Goal: Use online tool/utility: Utilize a website feature to perform a specific function

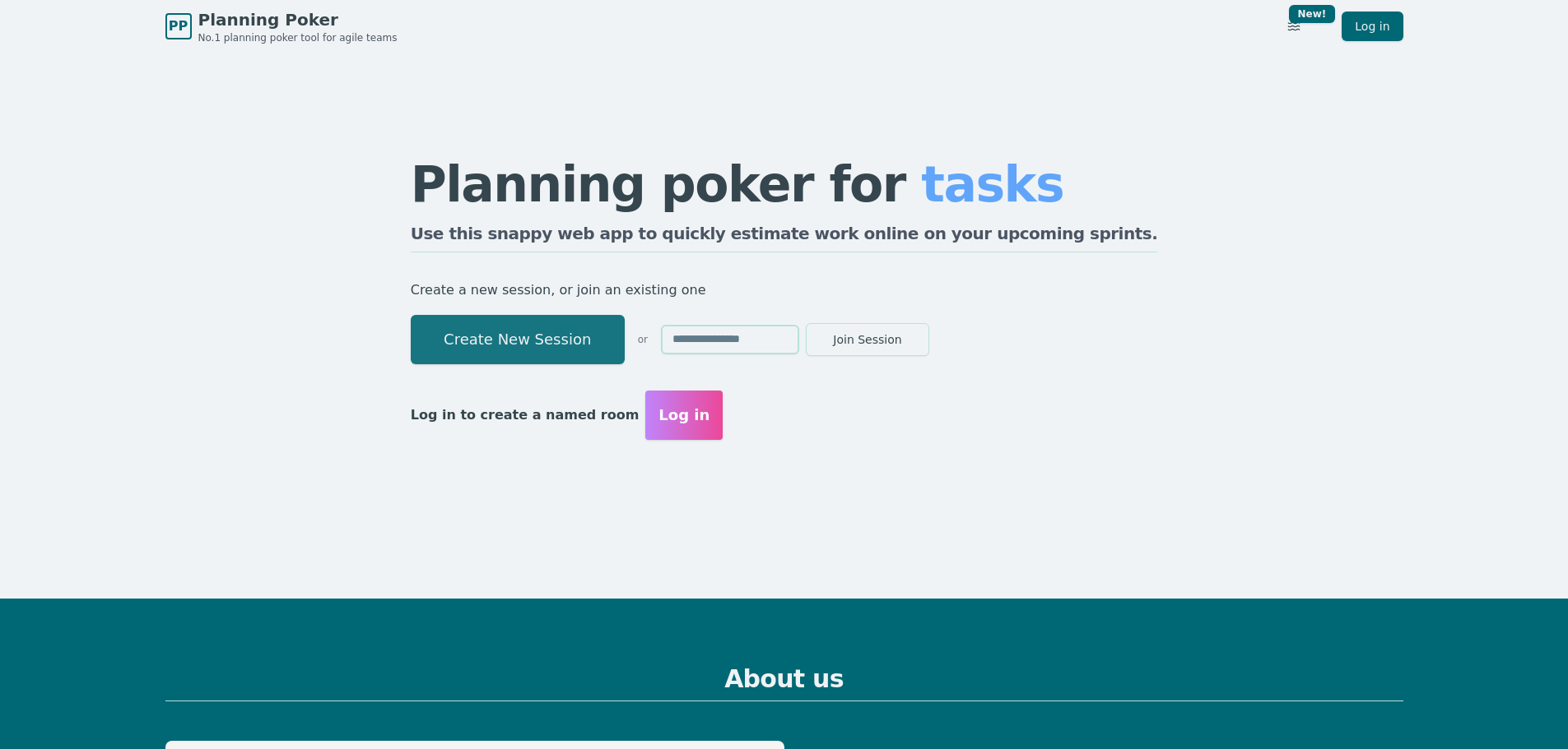
click at [603, 344] on button "Create New Session" at bounding box center [518, 339] width 214 height 49
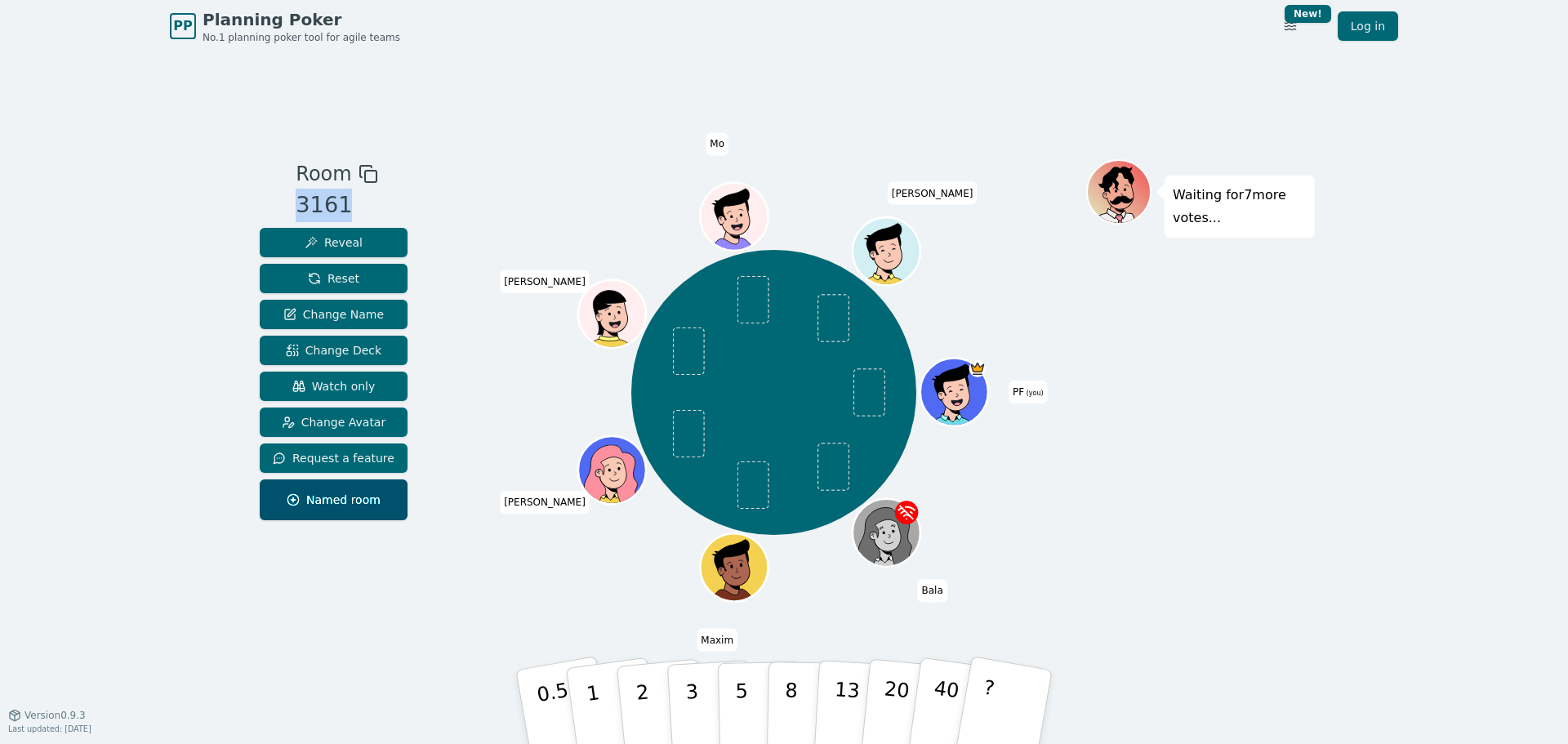
drag, startPoint x: 281, startPoint y: 203, endPoint x: 355, endPoint y: 204, distance: 74.0
click at [355, 204] on div "Room 3161 Reveal Reset Change Name Change Deck Watch only Change Avatar Request…" at bounding box center [334, 344] width 161 height 369
click at [355, 350] on span "Change Deck" at bounding box center [333, 350] width 95 height 17
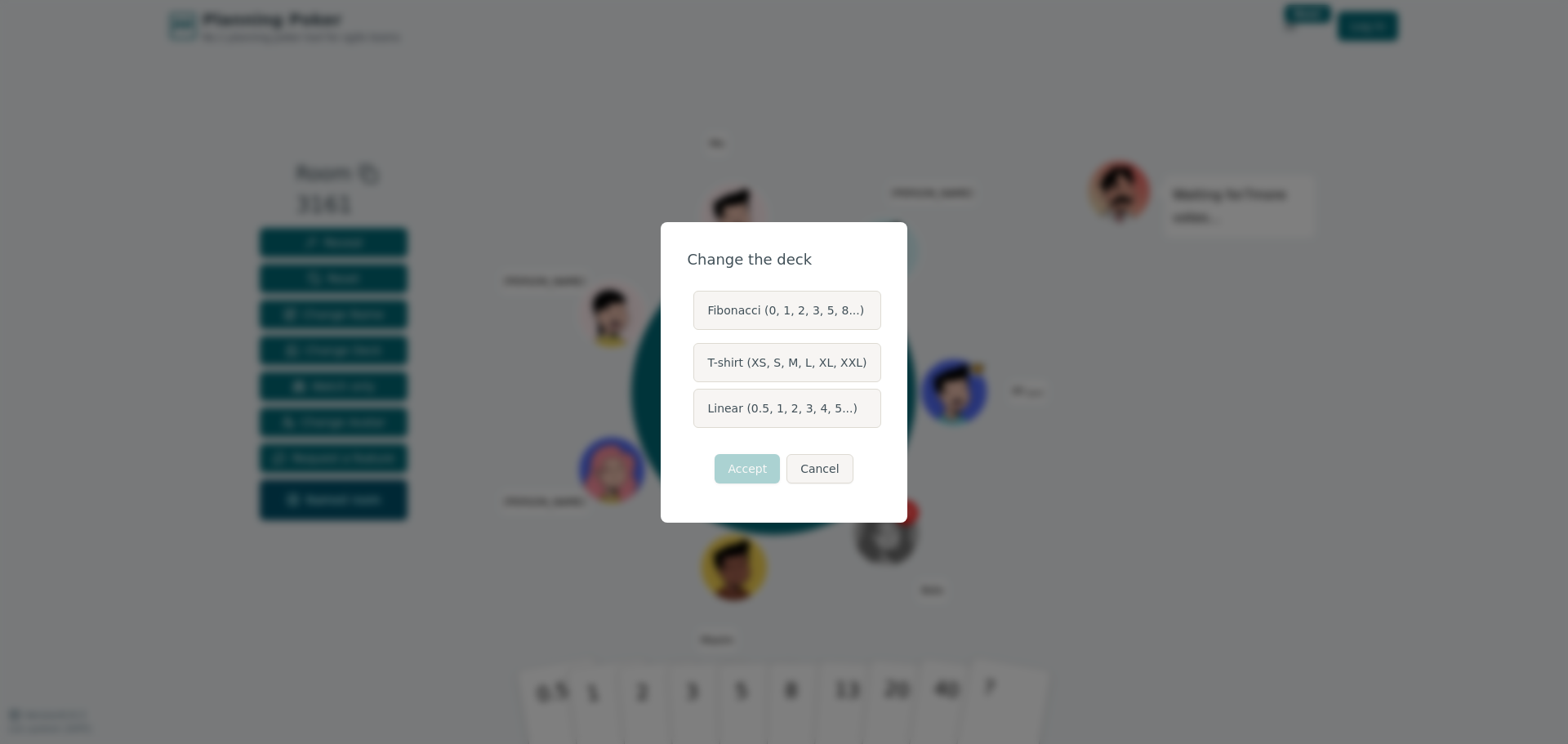
click at [810, 311] on label "Fibonacci (0, 1, 2, 3, 5, 8...)" at bounding box center [786, 310] width 187 height 39
click at [699, 311] on button "Fibonacci (0, 1, 2, 3, 5, 8...)" at bounding box center [693, 311] width 13 height 13
click at [747, 463] on button "Accept" at bounding box center [747, 468] width 66 height 29
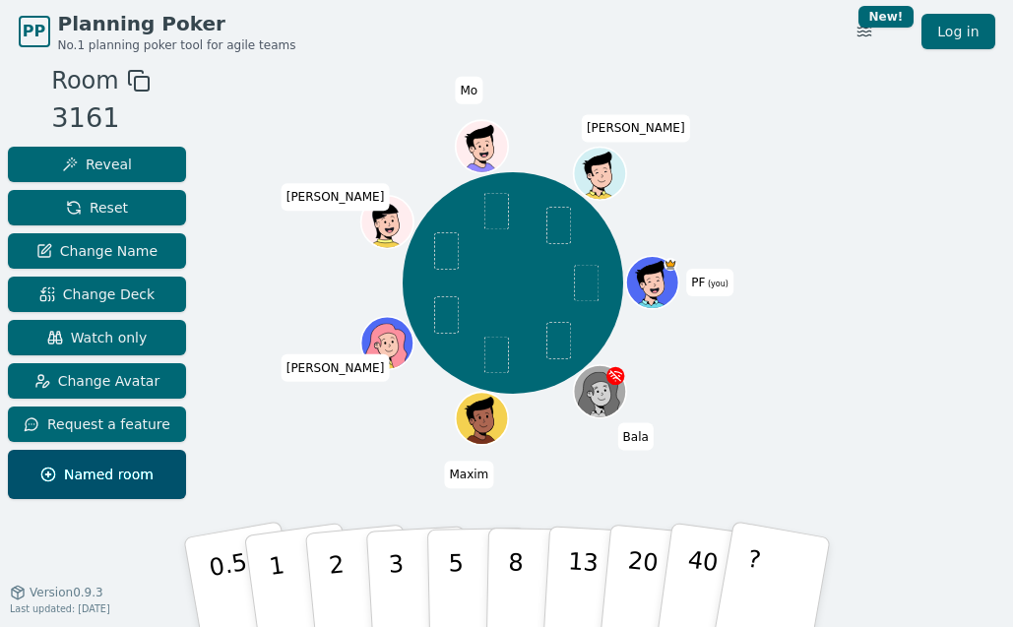
click at [799, 448] on div "Room 3161 Reveal Reset Change Name Change Deck Watch only Change Avatar Request…" at bounding box center [506, 333] width 1013 height 541
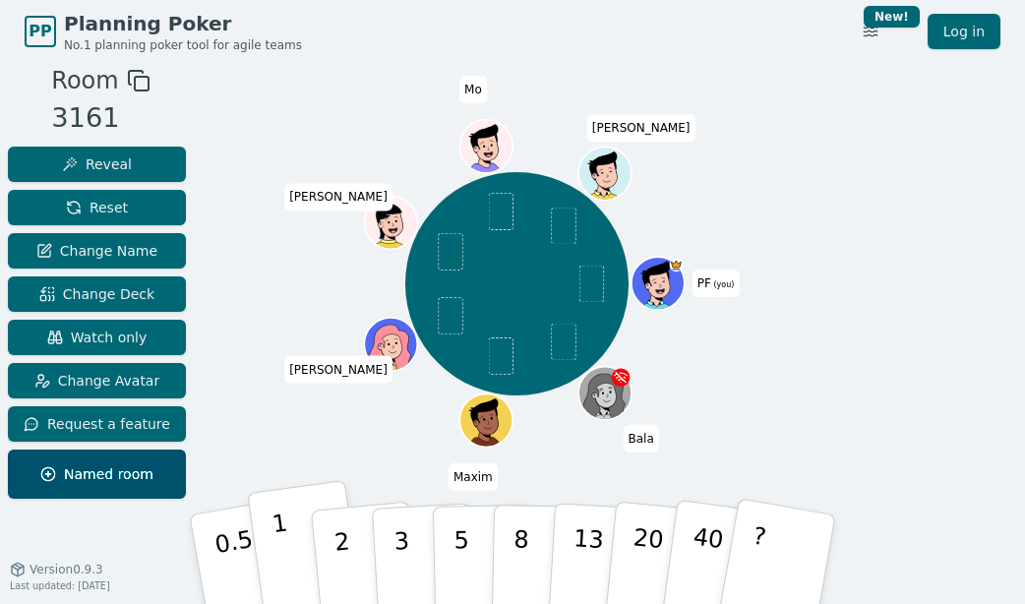
click at [292, 549] on button "1" at bounding box center [305, 559] width 117 height 159
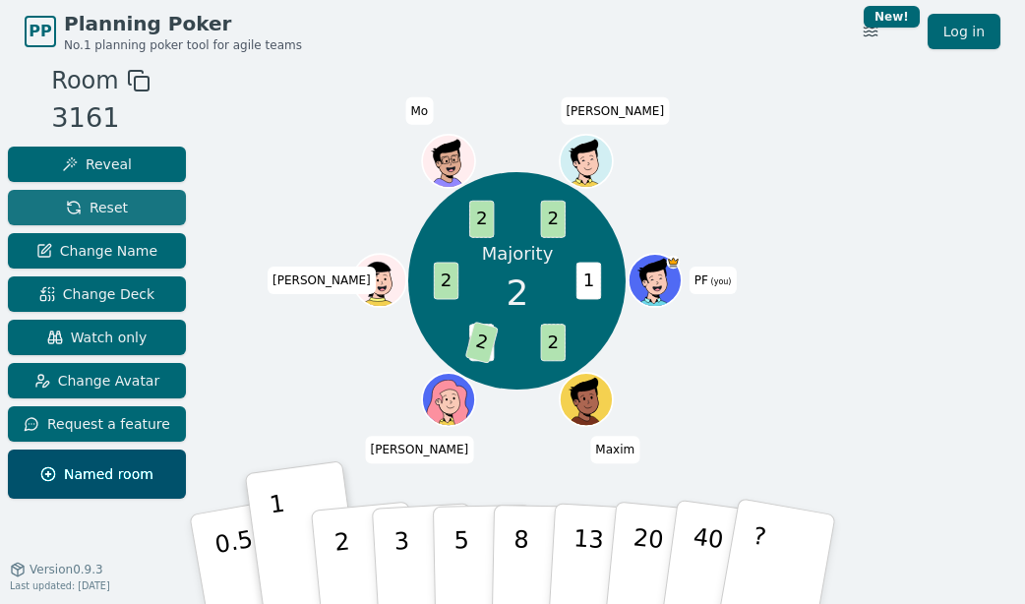
drag, startPoint x: 105, startPoint y: 205, endPoint x: 120, endPoint y: 214, distance: 17.2
click at [106, 206] on span "Reset" at bounding box center [97, 208] width 62 height 20
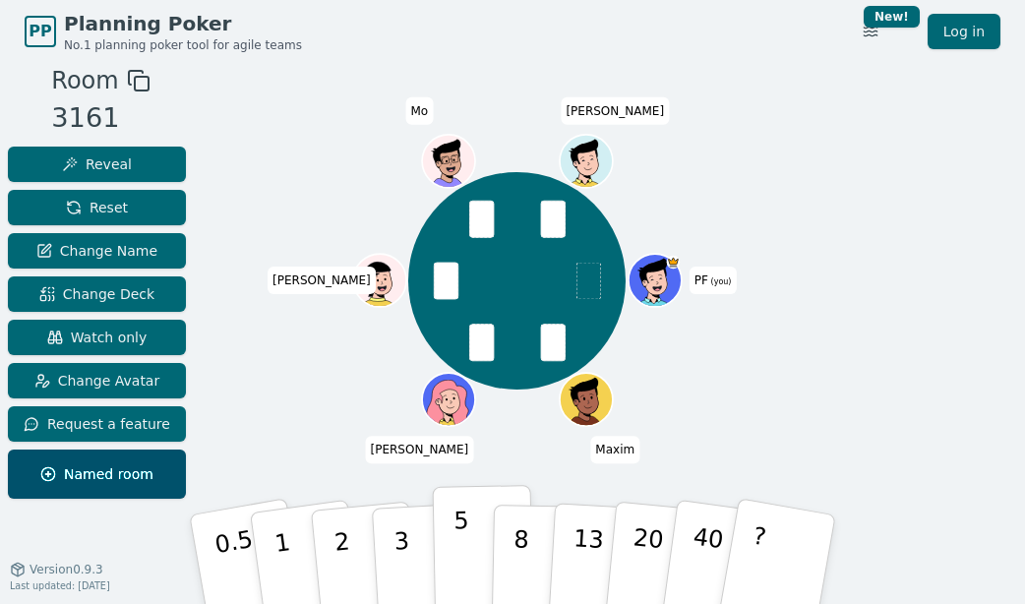
click at [465, 540] on p "5" at bounding box center [462, 560] width 17 height 106
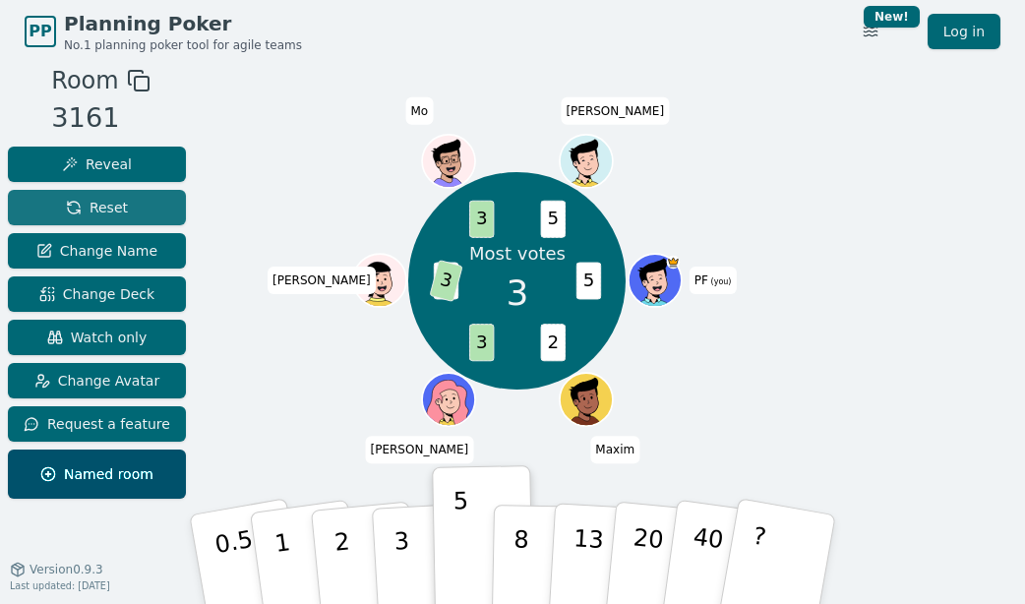
click at [126, 206] on button "Reset" at bounding box center [97, 207] width 178 height 35
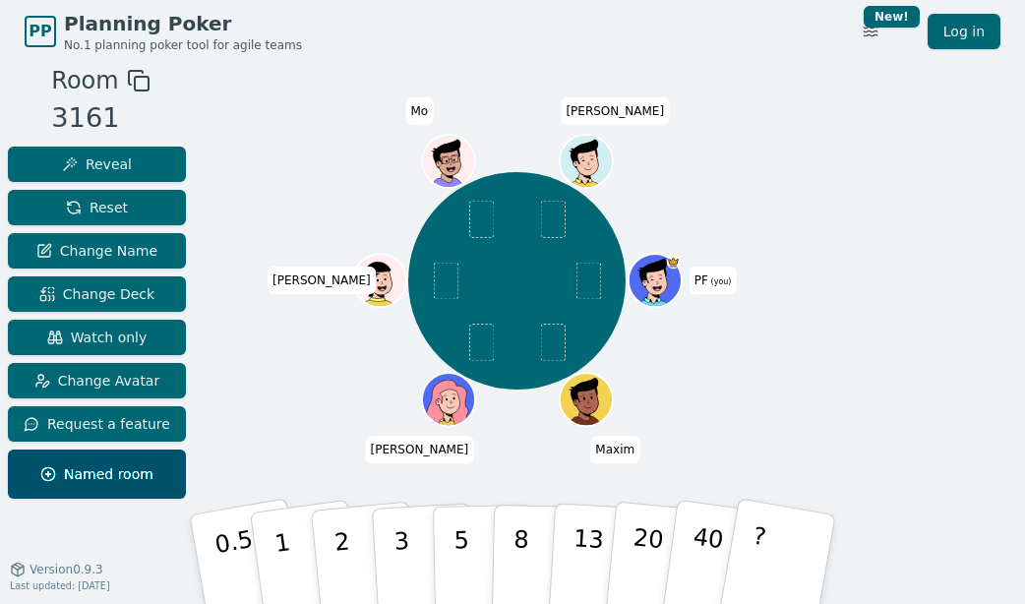
drag, startPoint x: 24, startPoint y: 113, endPoint x: 3, endPoint y: 111, distance: 20.8
click at [24, 113] on div "Room 3161 Reveal Reset Change Name Change Deck Watch only Change Avatar Request…" at bounding box center [97, 285] width 194 height 444
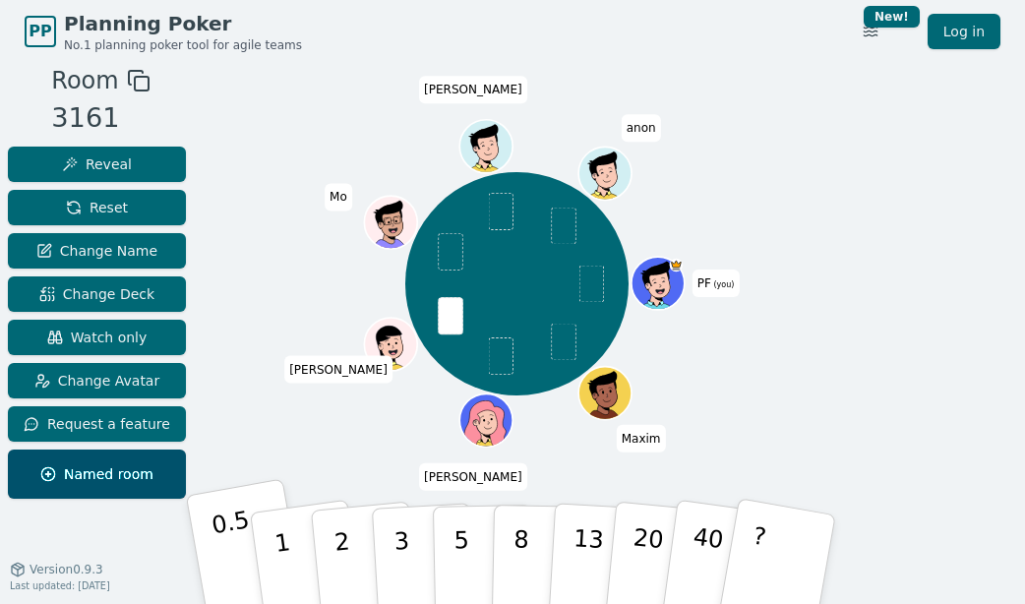
click at [222, 540] on p "0.5" at bounding box center [237, 561] width 55 height 111
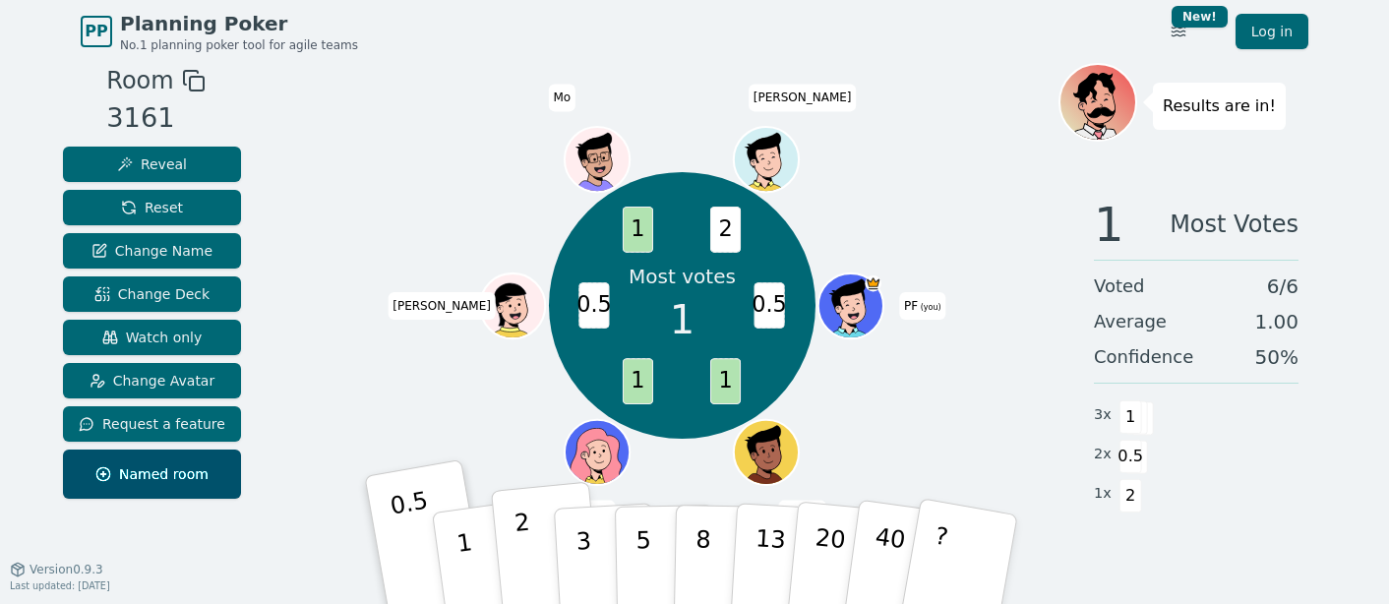
click at [519, 549] on p "2" at bounding box center [527, 562] width 26 height 107
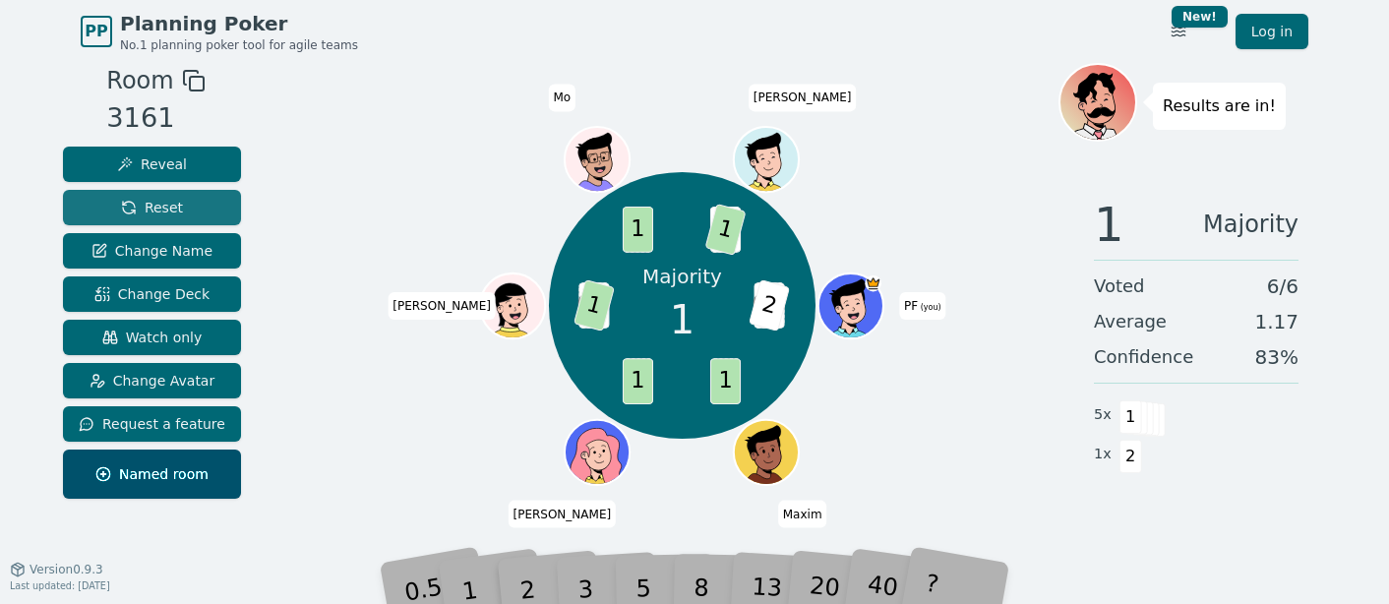
click at [182, 207] on button "Reset" at bounding box center [152, 207] width 178 height 35
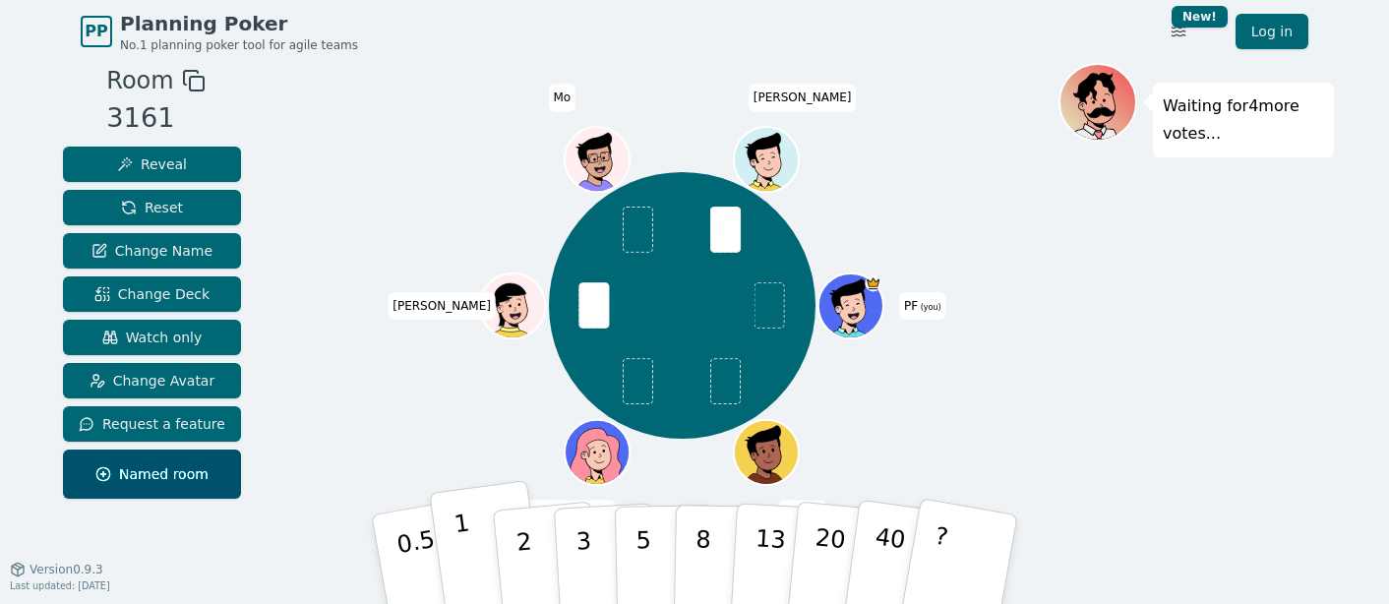
click at [478, 543] on button "1" at bounding box center [487, 559] width 117 height 159
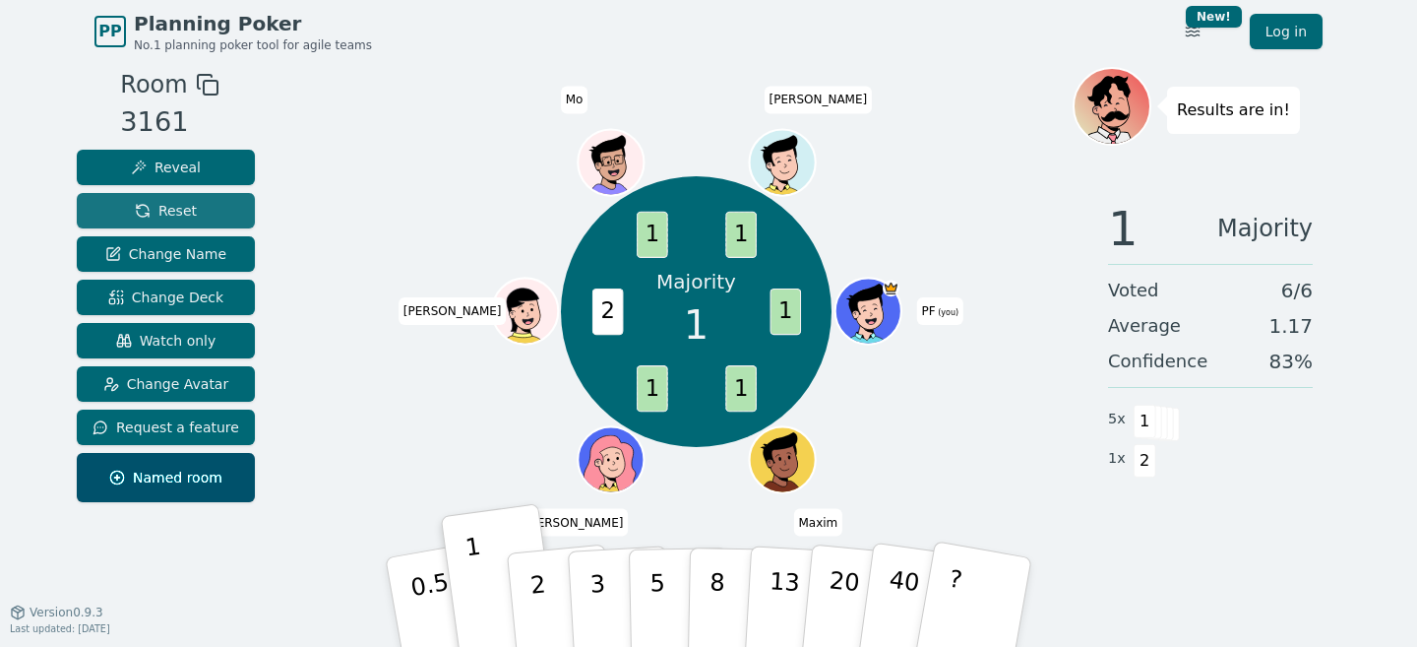
click at [157, 205] on span "Reset" at bounding box center [166, 211] width 62 height 20
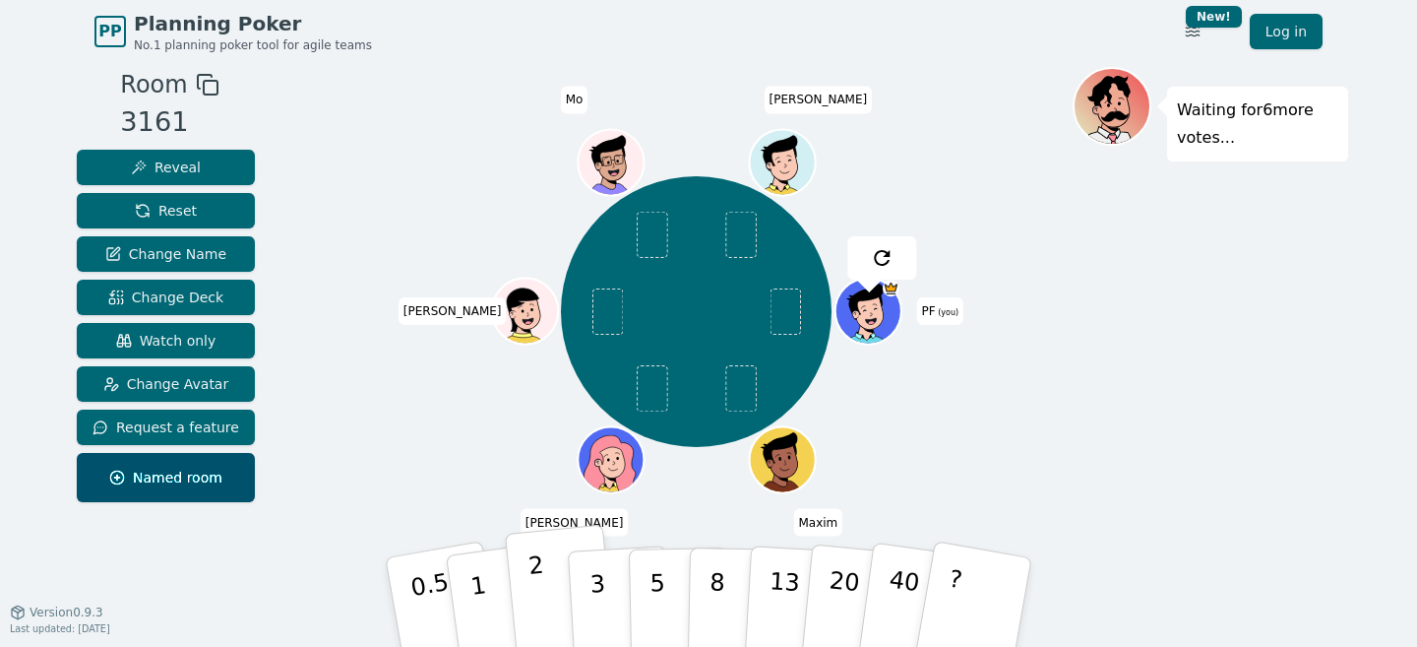
click at [530, 605] on button "2" at bounding box center [561, 603] width 112 height 156
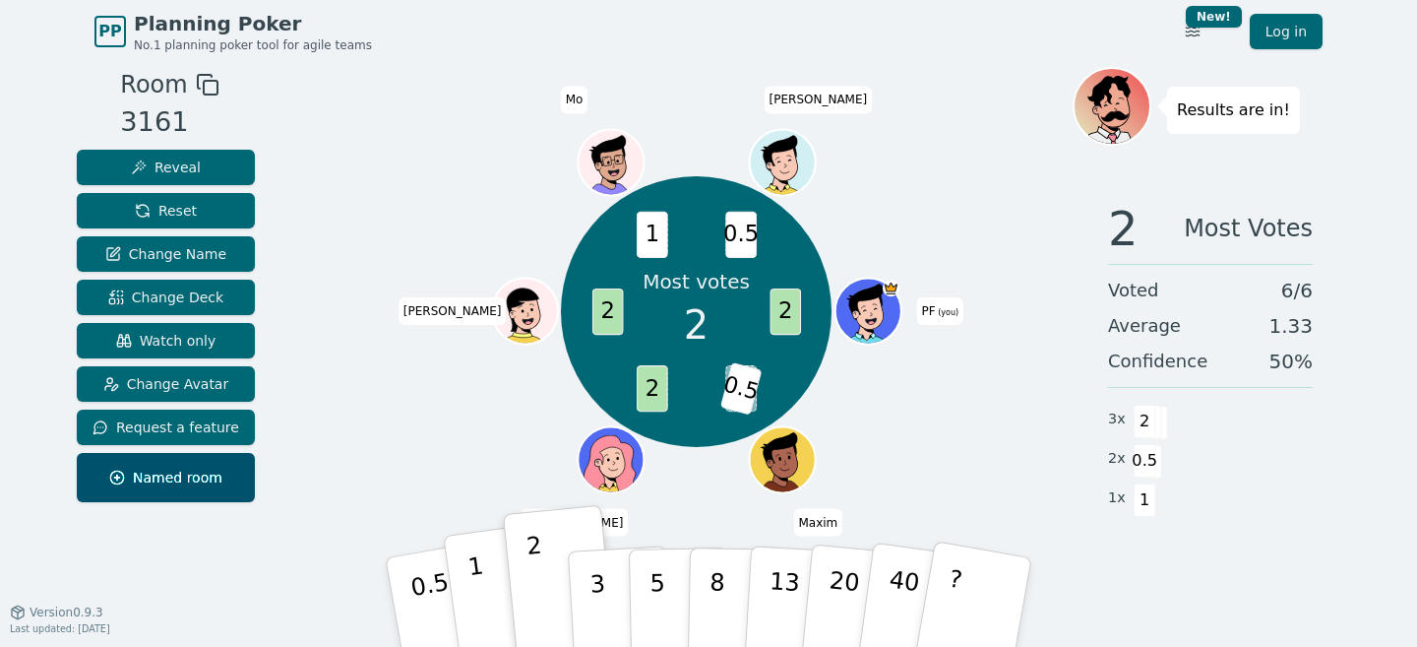
click at [503, 585] on button "1" at bounding box center [501, 602] width 117 height 159
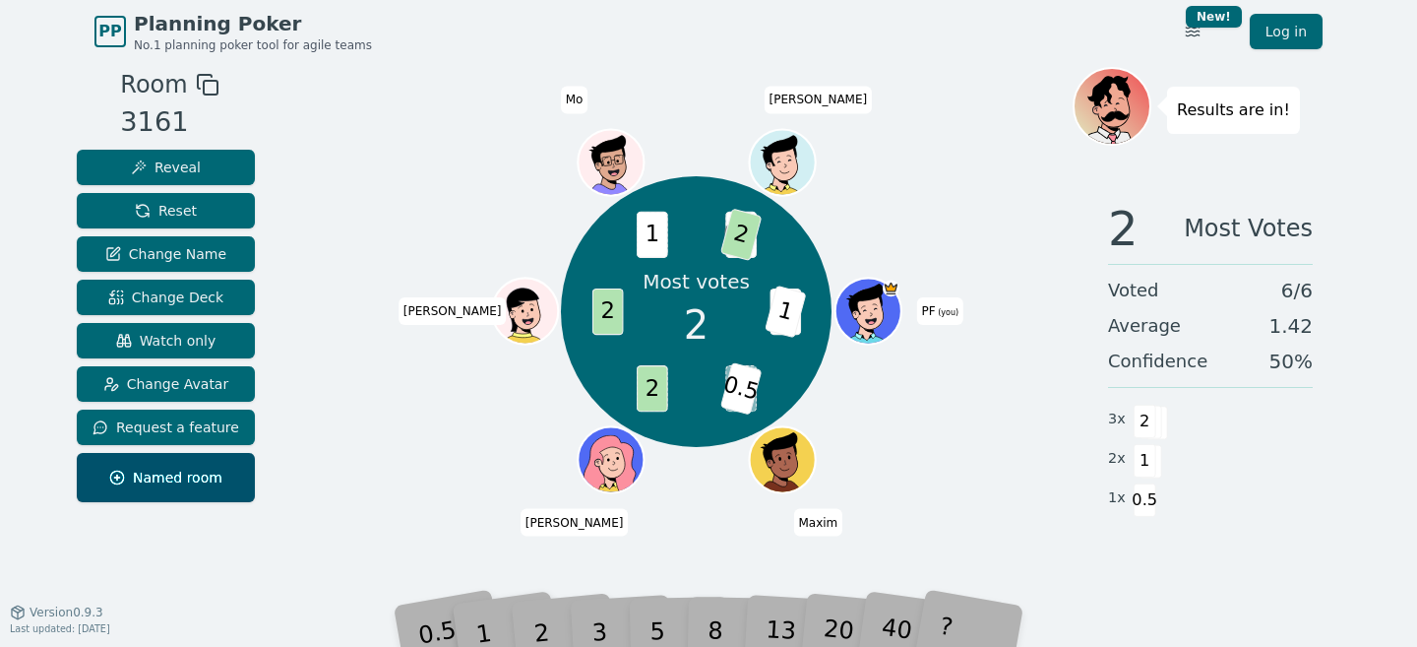
click at [517, 629] on div "1" at bounding box center [502, 602] width 68 height 76
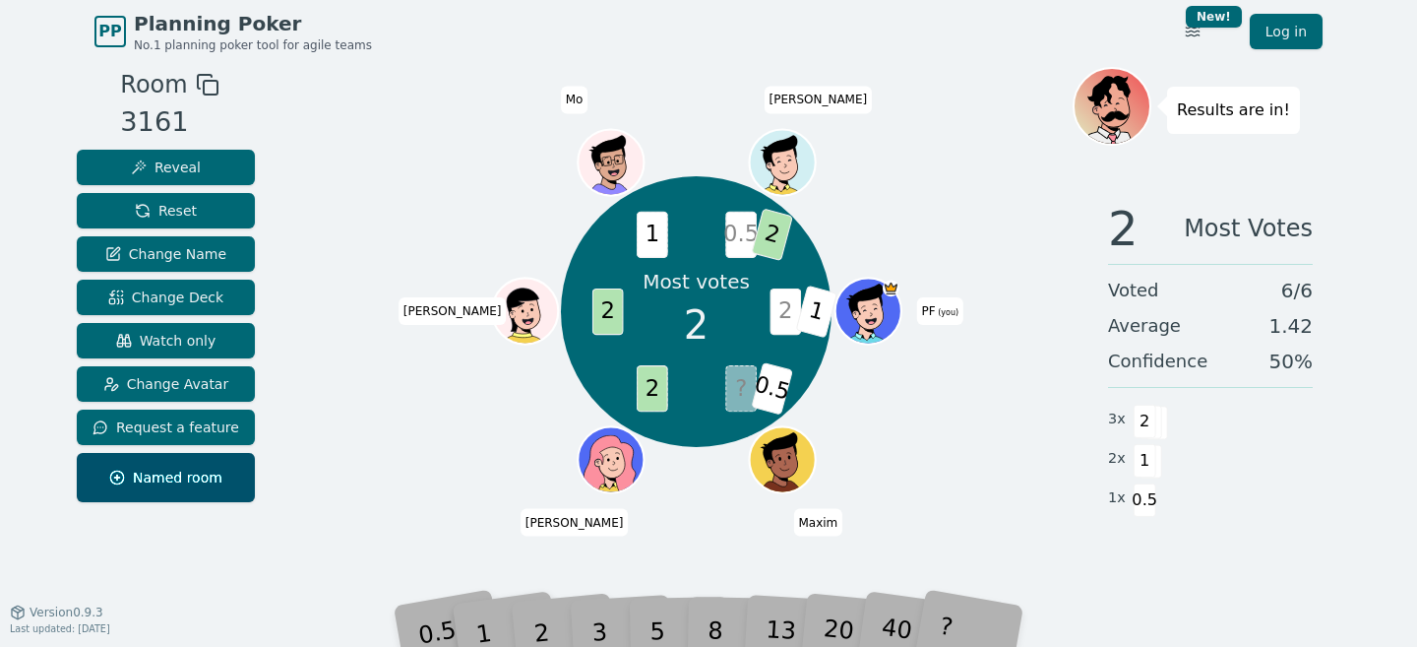
click at [574, 337] on div "Most votes 2 2 1 ? 0.5 2 2 1 0.5 2 PF (you) Maxim Hamid Pascal Mo Marius" at bounding box center [696, 311] width 271 height 271
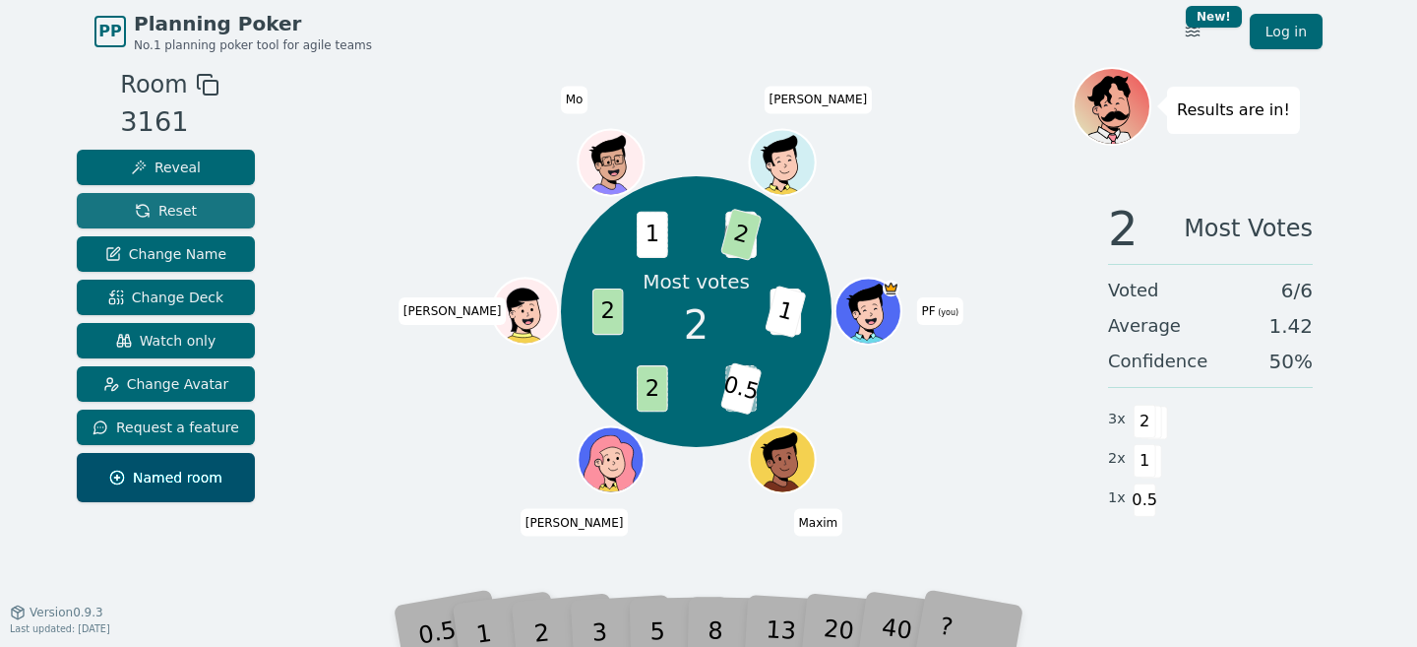
click at [166, 202] on span "Reset" at bounding box center [166, 211] width 62 height 20
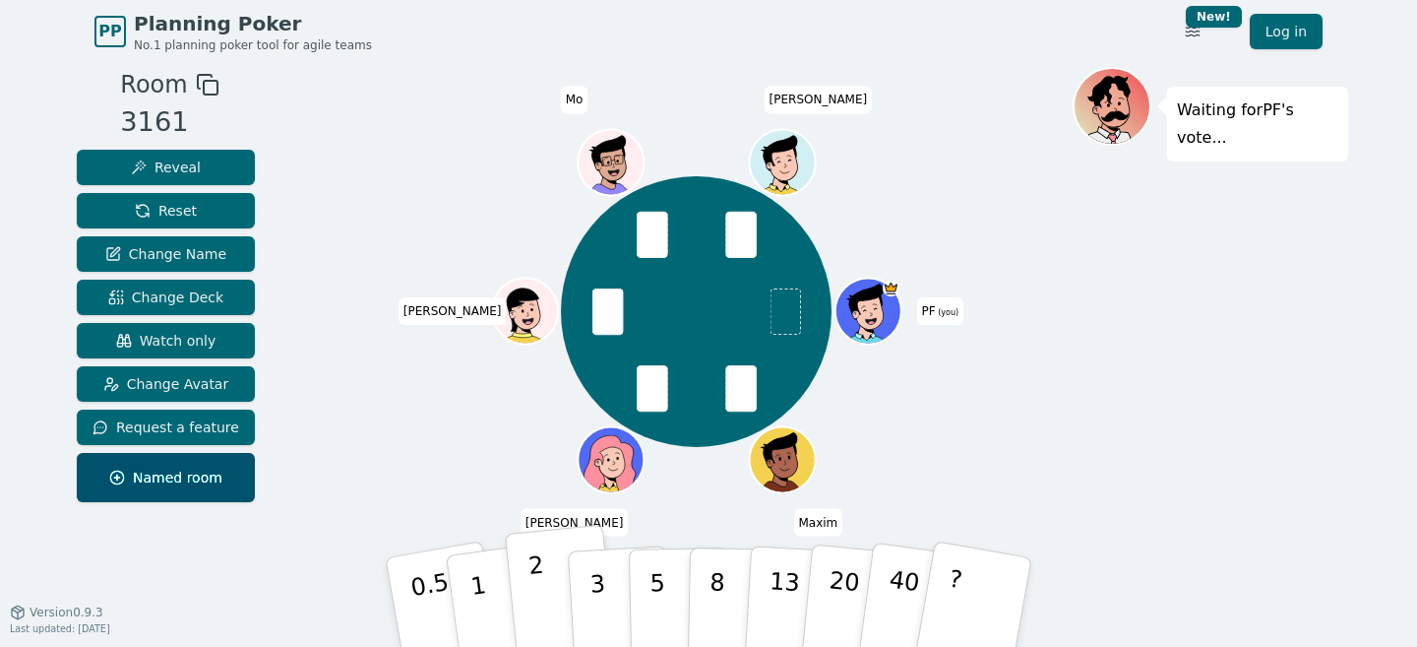
click at [537, 582] on p "2" at bounding box center [540, 604] width 26 height 107
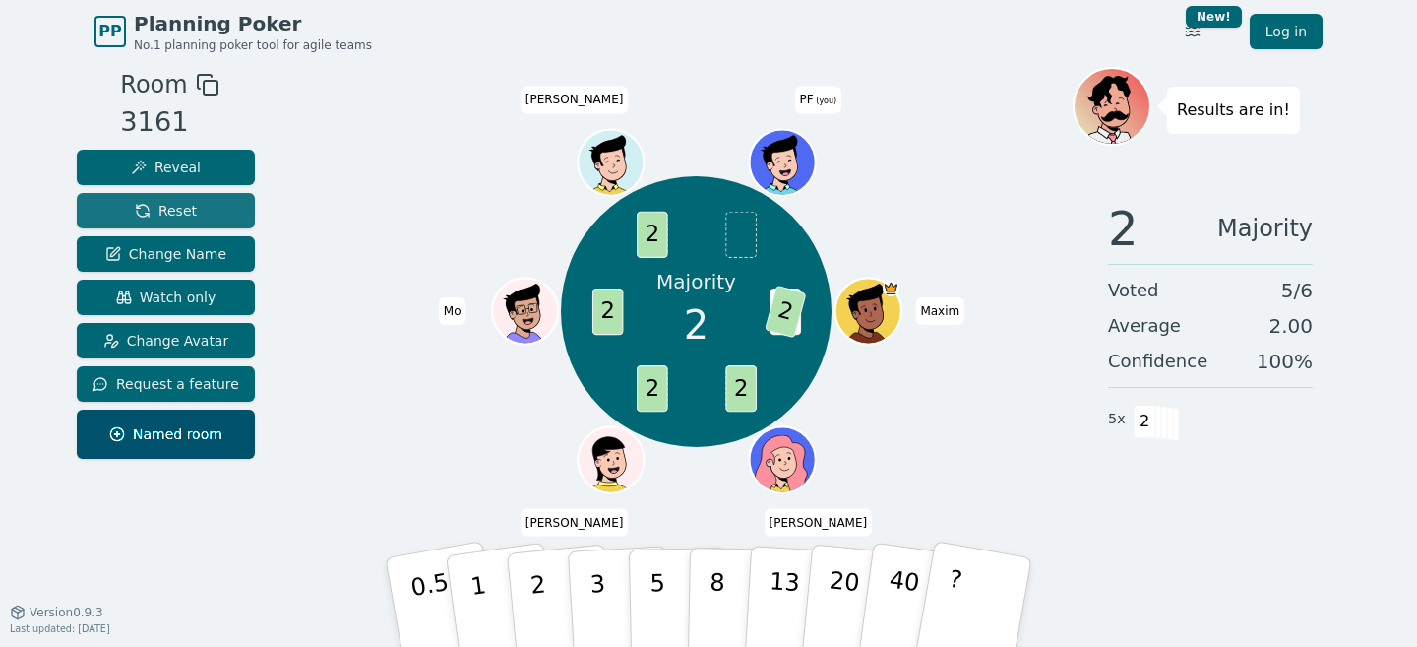
click at [162, 204] on span "Reset" at bounding box center [166, 211] width 62 height 20
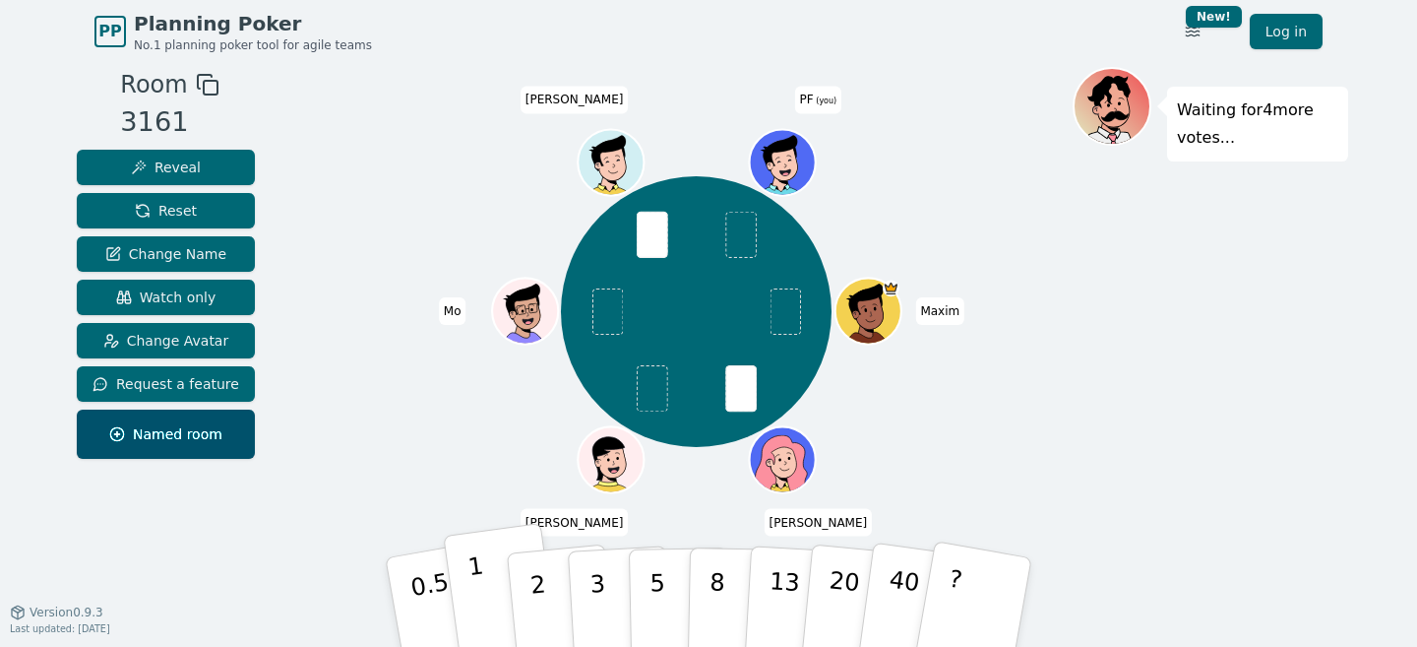
click at [490, 577] on button "1" at bounding box center [501, 602] width 117 height 159
click at [550, 168] on div "[PERSON_NAME] PF (you)" at bounding box center [696, 311] width 753 height 418
